Goal: Task Accomplishment & Management: Manage account settings

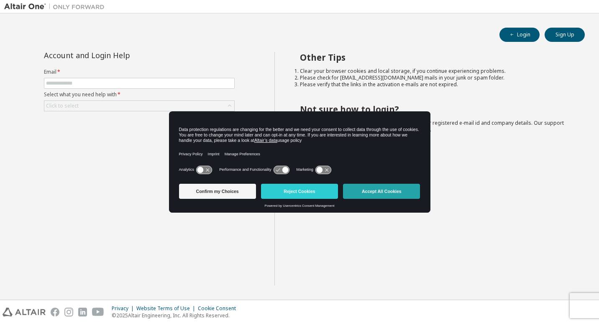
click at [377, 192] on button "Accept All Cookies" at bounding box center [381, 191] width 77 height 15
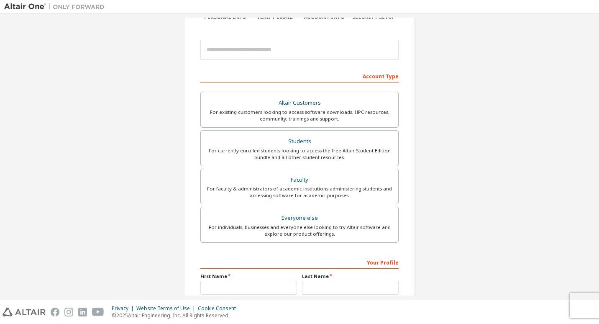
scroll to position [40, 0]
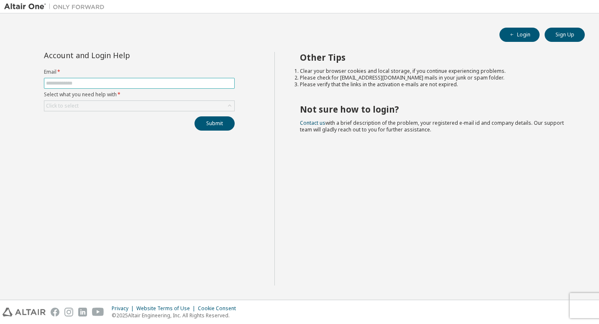
click at [84, 79] on span at bounding box center [139, 83] width 191 height 11
click at [79, 81] on input "text" at bounding box center [139, 83] width 187 height 7
type input "**********"
click at [79, 103] on div "Click to select" at bounding box center [139, 106] width 190 height 10
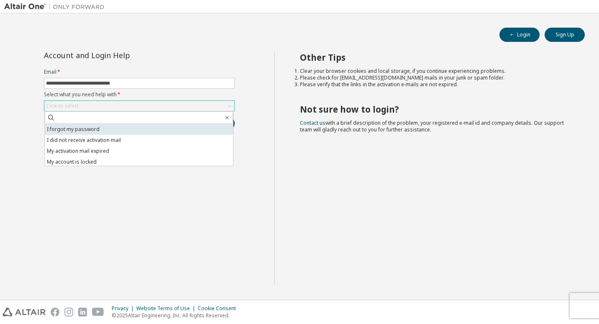
click at [79, 128] on li "I forgot my password" at bounding box center [139, 129] width 188 height 11
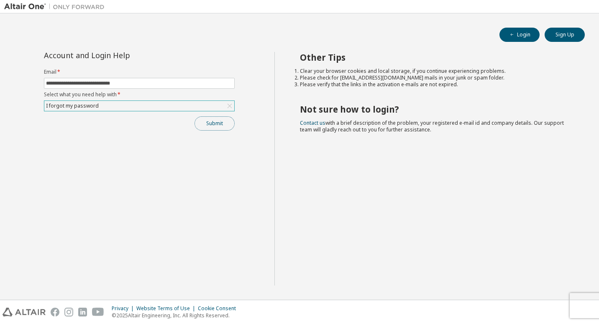
click at [207, 123] on button "Submit" at bounding box center [214, 123] width 40 height 14
click at [210, 123] on button "Submit" at bounding box center [214, 123] width 40 height 14
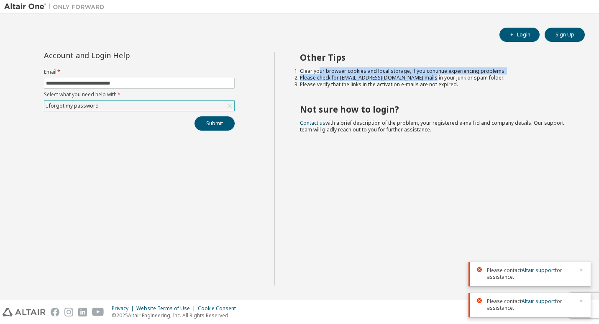
drag, startPoint x: 317, startPoint y: 71, endPoint x: 424, endPoint y: 79, distance: 107.8
click at [424, 79] on ol "Clear your browser cookies and local storage, if you continue experiencing prob…" at bounding box center [435, 78] width 270 height 20
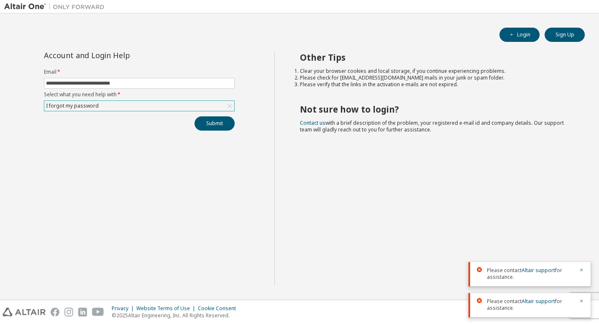
drag, startPoint x: 424, startPoint y: 79, endPoint x: 401, endPoint y: 96, distance: 28.7
click at [401, 96] on div "Other Tips Clear your browser cookies and local storage, if you continue experi…" at bounding box center [434, 168] width 321 height 233
click at [533, 270] on link "Altair support" at bounding box center [537, 269] width 33 height 7
